Goal: Use online tool/utility: Use online tool/utility

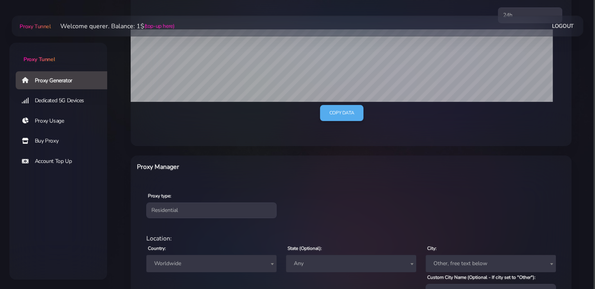
scroll to position [235, 0]
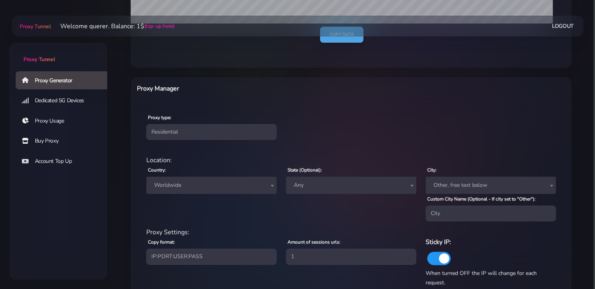
click at [183, 182] on span "Worldwide" at bounding box center [211, 184] width 121 height 11
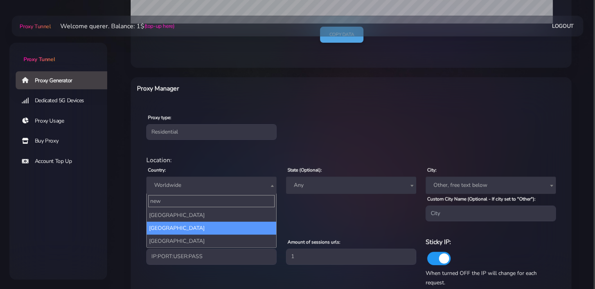
type input "new"
select select "NZ"
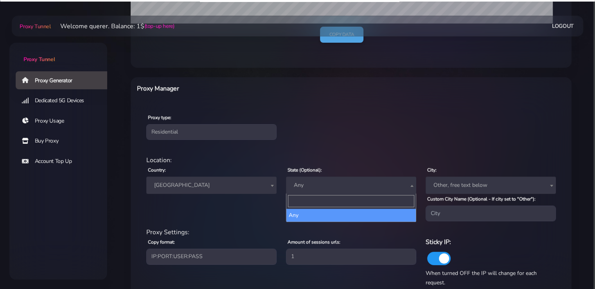
click at [333, 182] on span "Any" at bounding box center [351, 184] width 121 height 11
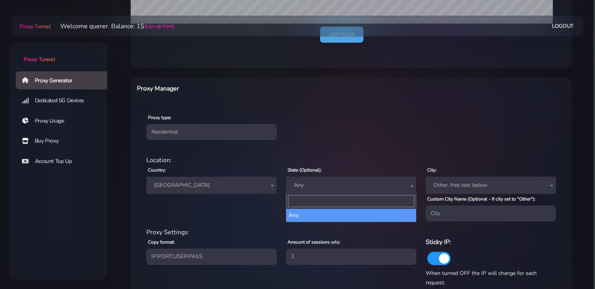
click at [341, 192] on span "Any" at bounding box center [351, 184] width 130 height 17
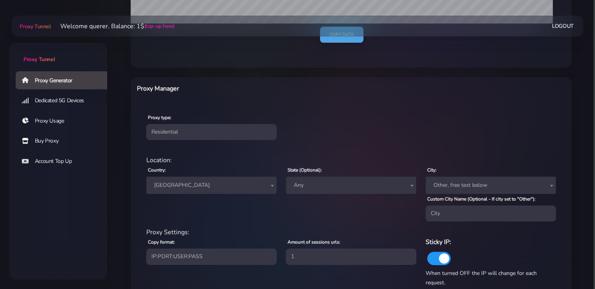
click at [343, 186] on span "Any" at bounding box center [351, 184] width 121 height 11
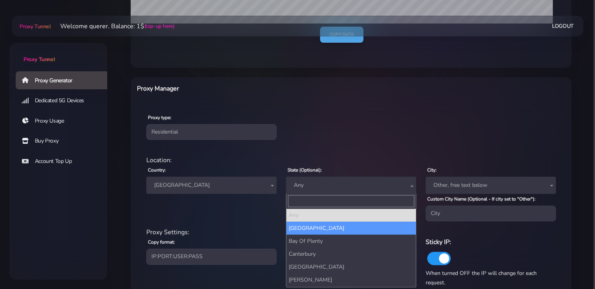
select select "[GEOGRAPHIC_DATA]"
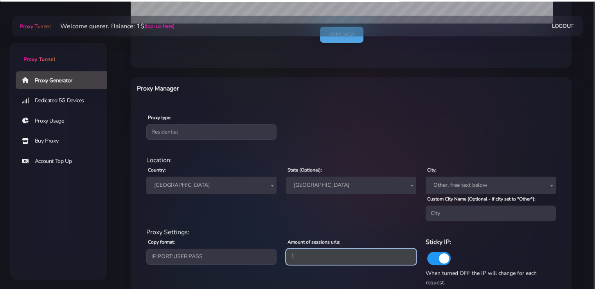
drag, startPoint x: 283, startPoint y: 255, endPoint x: 217, endPoint y: 253, distance: 65.7
click at [221, 254] on div "Proxy Settings: Copy format: IP:PORT:USER:PASS USER:PASS@IP:PORT PORT:IP:USER:[…" at bounding box center [351, 256] width 419 height 59
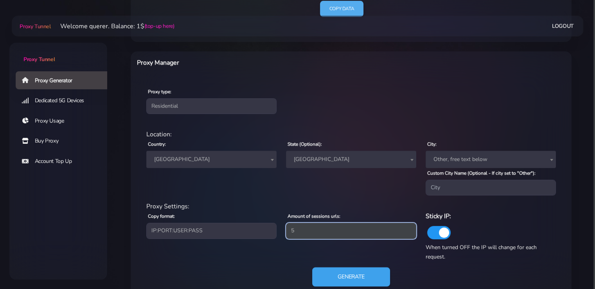
scroll to position [282, 0]
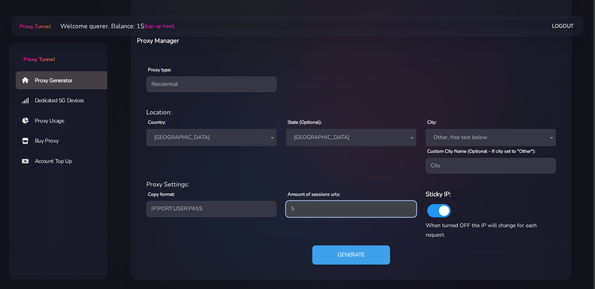
type input "5"
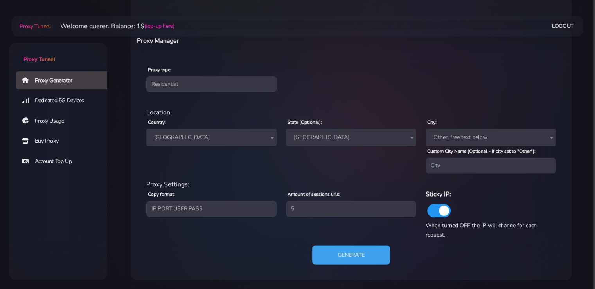
click at [326, 253] on button "Generate" at bounding box center [351, 254] width 78 height 19
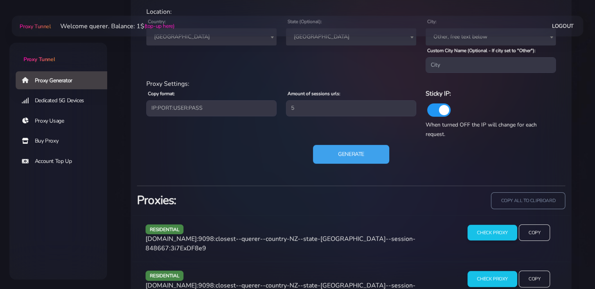
scroll to position [517, 0]
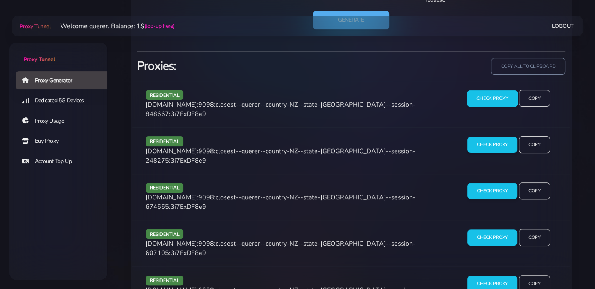
click at [479, 99] on input "Check Proxy" at bounding box center [492, 98] width 50 height 16
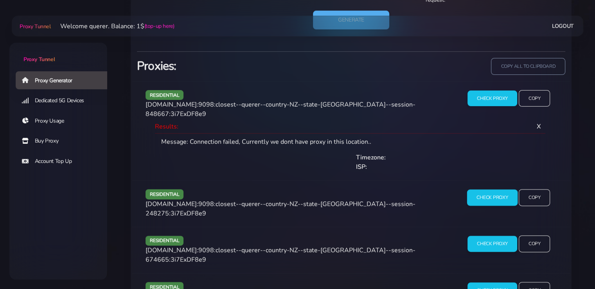
click at [482, 195] on input "Check Proxy" at bounding box center [492, 197] width 50 height 16
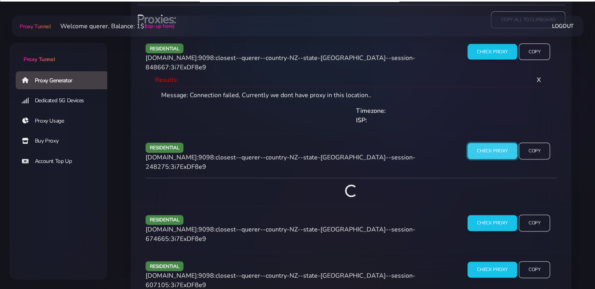
scroll to position [598, 0]
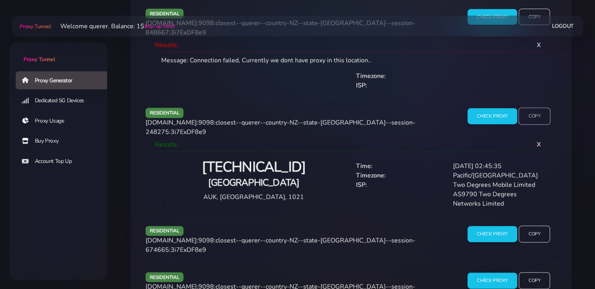
click at [536, 108] on input "Copy" at bounding box center [534, 116] width 32 height 17
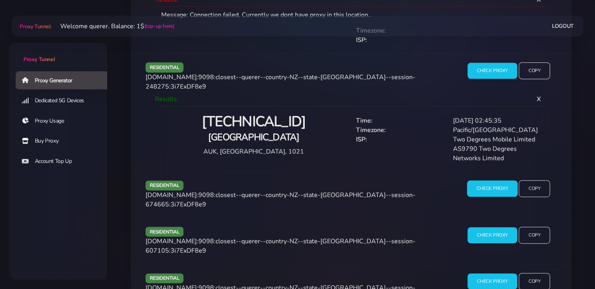
click at [493, 180] on input "Check Proxy" at bounding box center [492, 188] width 50 height 16
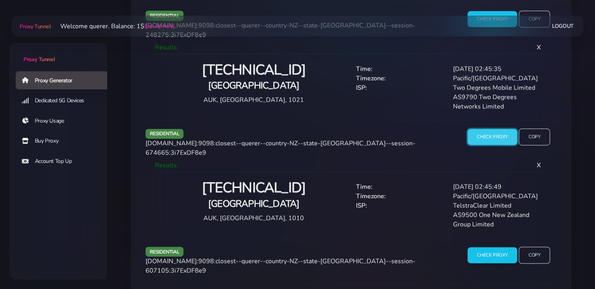
scroll to position [708, 0]
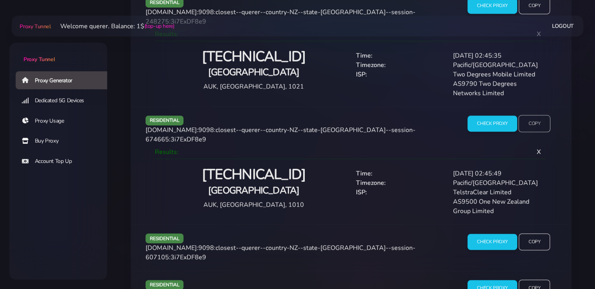
click at [524, 115] on input "Copy" at bounding box center [534, 123] width 32 height 17
